Goal: Find specific page/section: Find specific page/section

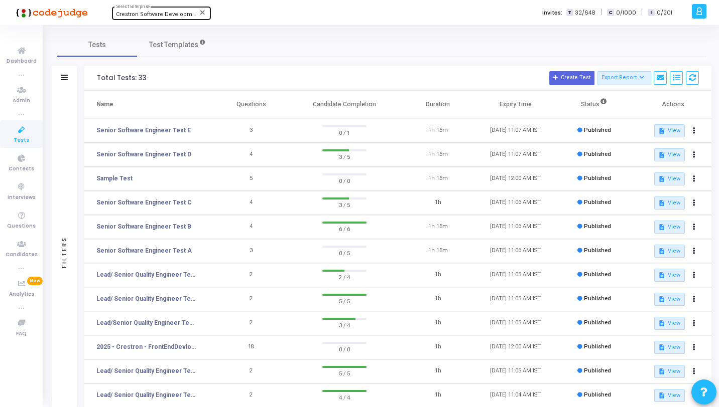
click at [158, 11] on div "Crestron Software Development India Pvt. Ltd. (644) Select Enterprise" at bounding box center [161, 12] width 90 height 15
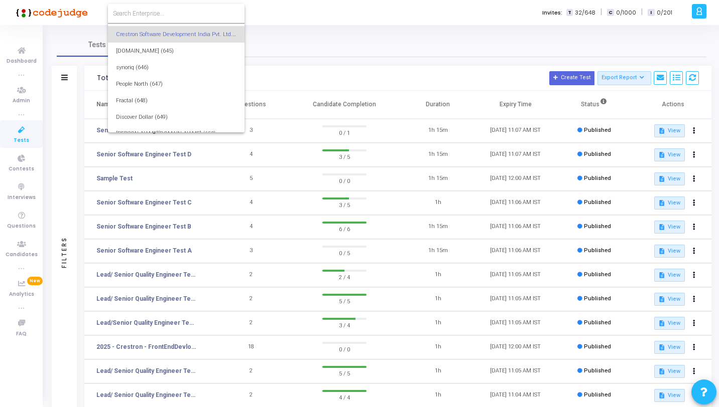
type input "D"
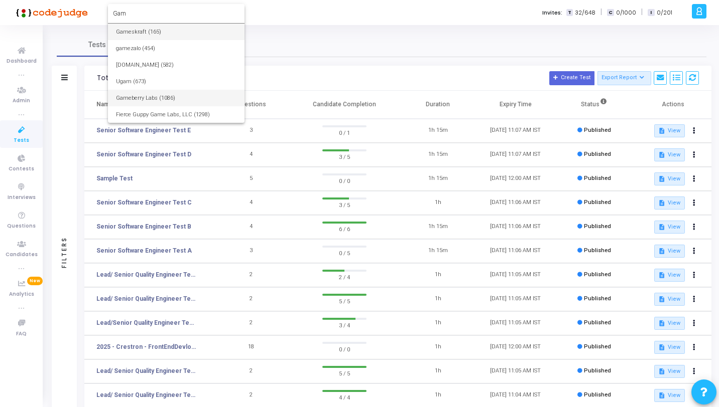
type input "Gam"
click at [174, 98] on span "Gameberry Labs (1086)" at bounding box center [176, 98] width 120 height 17
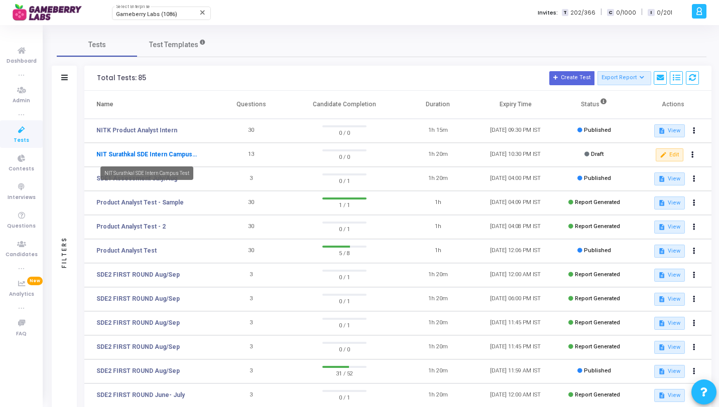
click at [139, 155] on link "NIT Surathkal SDE Intern Campus Test" at bounding box center [146, 154] width 100 height 9
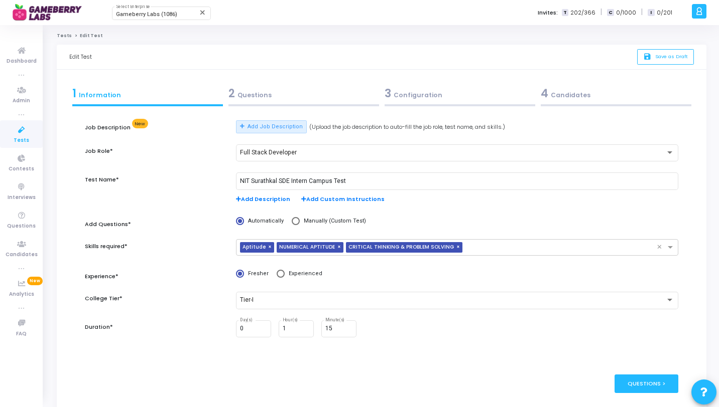
click at [393, 102] on div "3 Configuration" at bounding box center [459, 95] width 156 height 27
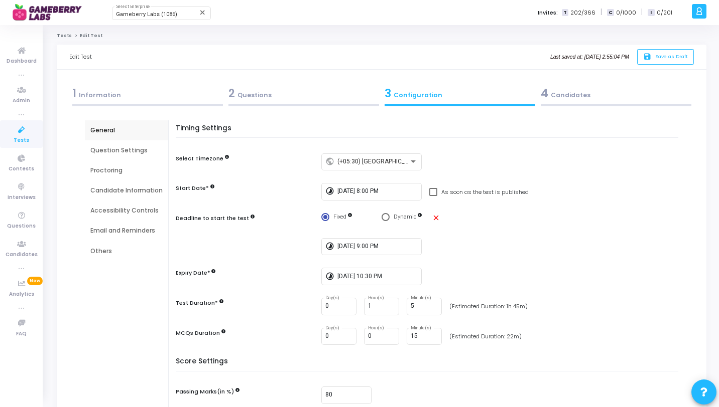
click at [18, 133] on icon at bounding box center [21, 130] width 21 height 13
